Goal: Transaction & Acquisition: Purchase product/service

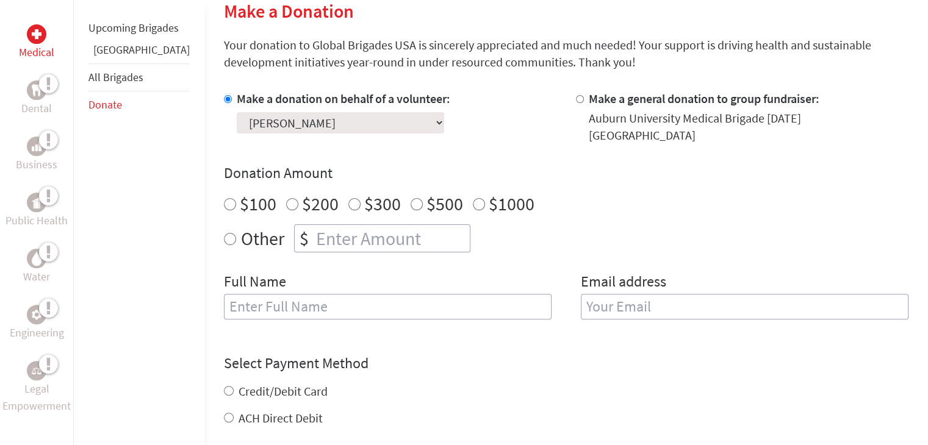
scroll to position [305, 0]
radio input "true"
click at [329, 226] on input "number" at bounding box center [391, 237] width 156 height 27
type input "1500"
click at [277, 296] on input "text" at bounding box center [387, 306] width 327 height 26
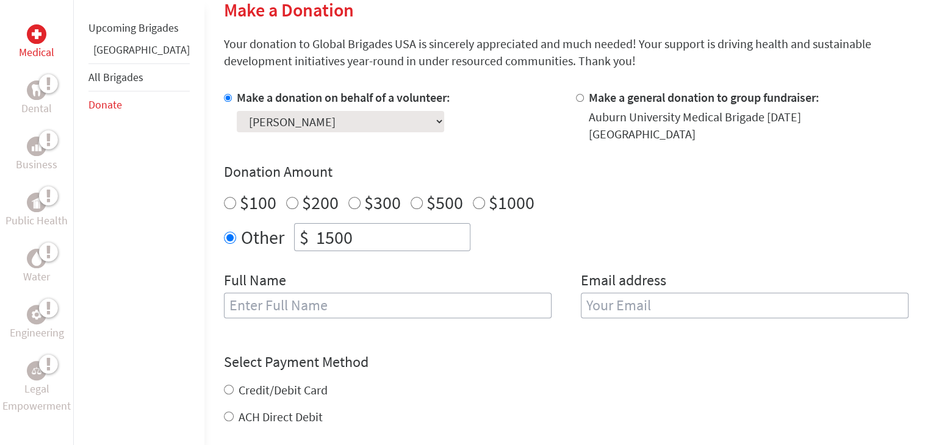
type input "[PERSON_NAME]"
click at [614, 293] on input "email" at bounding box center [744, 306] width 327 height 26
type input "[EMAIL_ADDRESS][DOMAIN_NAME]"
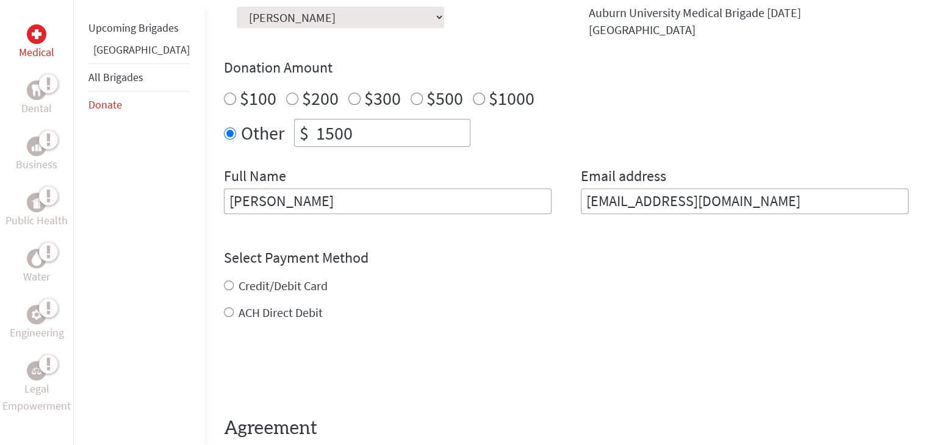
scroll to position [410, 0]
click at [224, 277] on div "Credit/Debit Card ACH Direct Debit" at bounding box center [566, 299] width 684 height 44
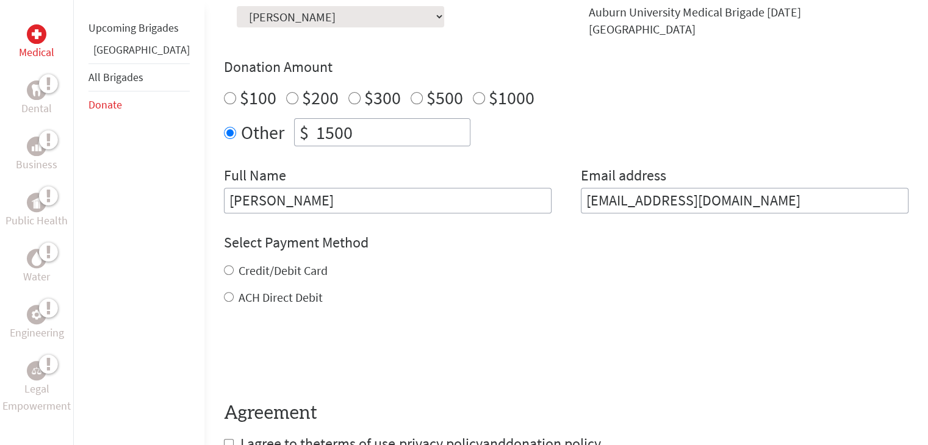
click at [224, 265] on input "Credit/Debit Card" at bounding box center [229, 270] width 10 height 10
radio input "true"
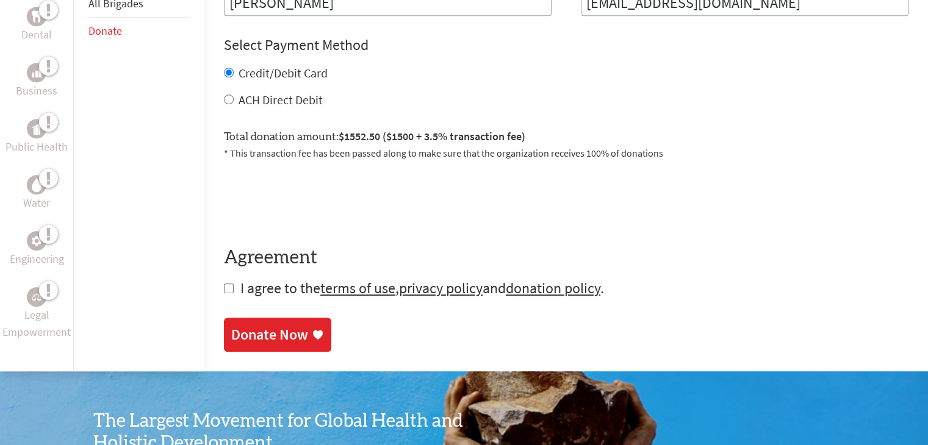
scroll to position [607, 0]
click at [224, 284] on input "checkbox" at bounding box center [229, 289] width 10 height 10
checkbox input "true"
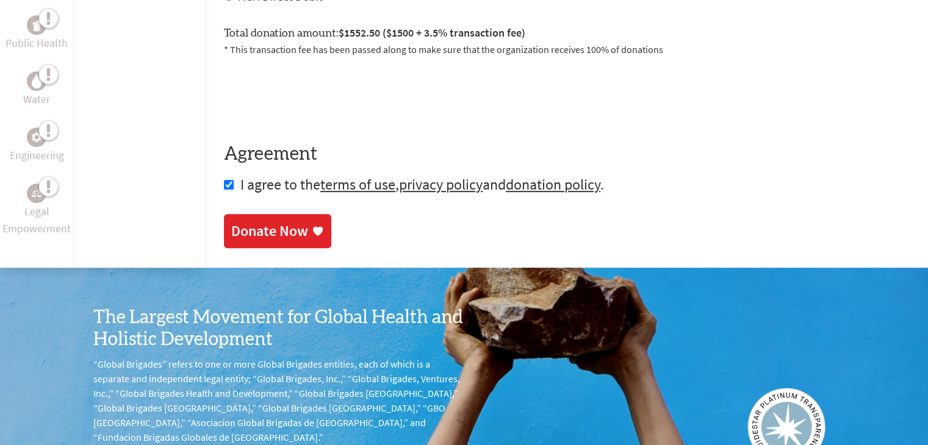
scroll to position [720, 0]
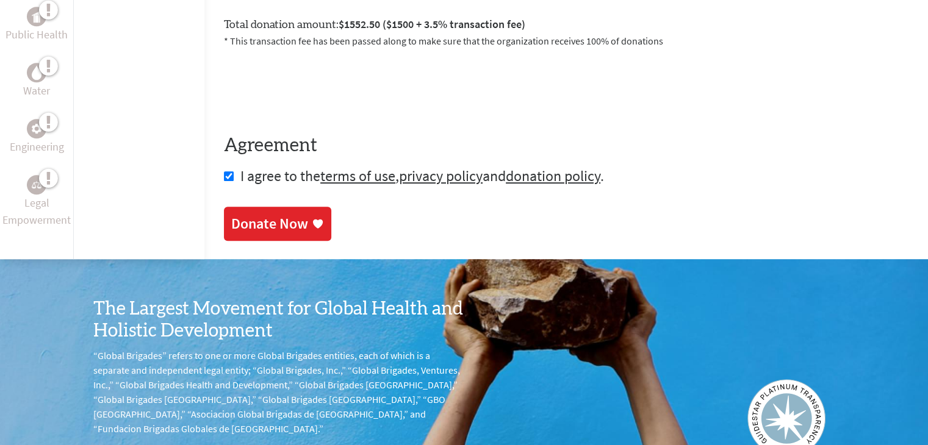
click at [249, 214] on div "Donate Now" at bounding box center [269, 224] width 77 height 20
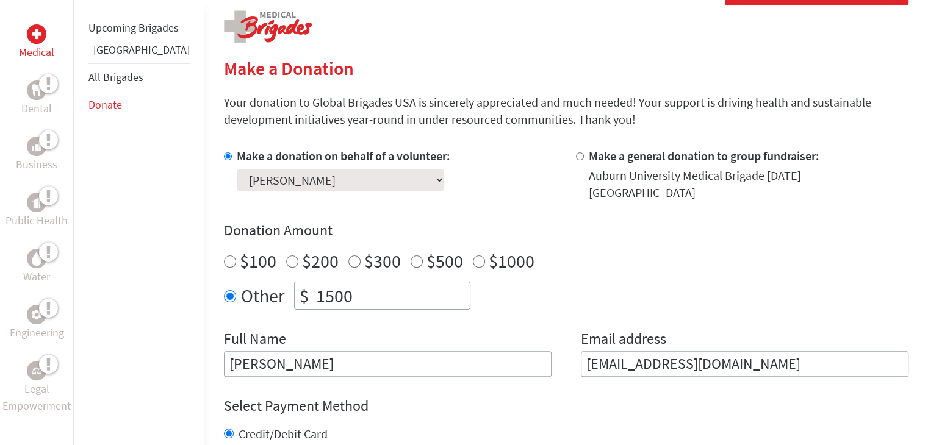
scroll to position [290, 0]
